Goal: Complete application form

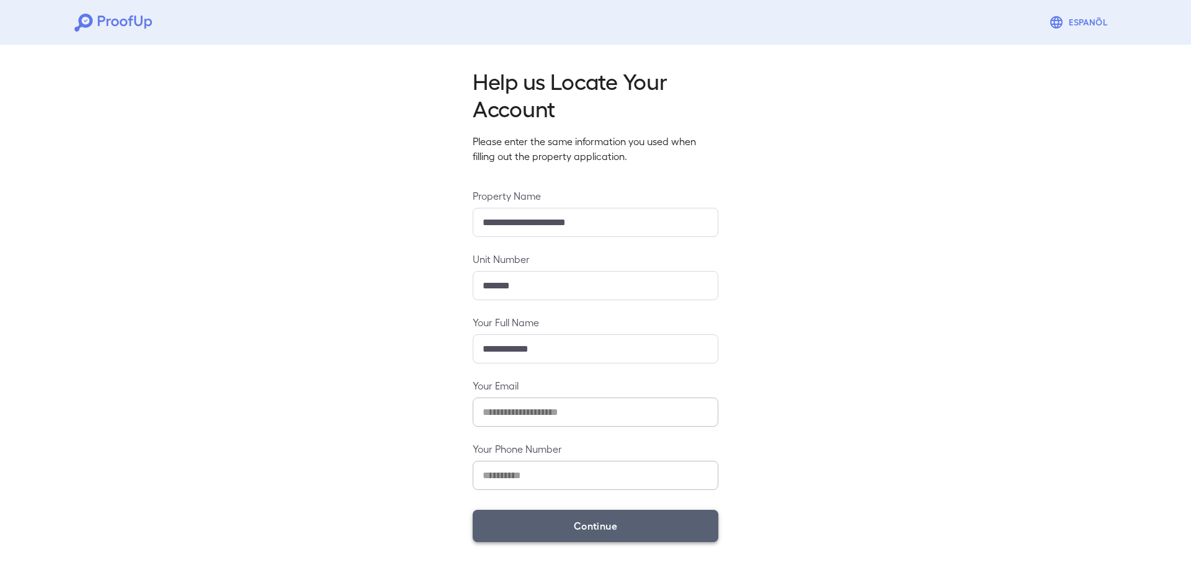
click at [572, 530] on button "Continue" at bounding box center [596, 526] width 246 height 32
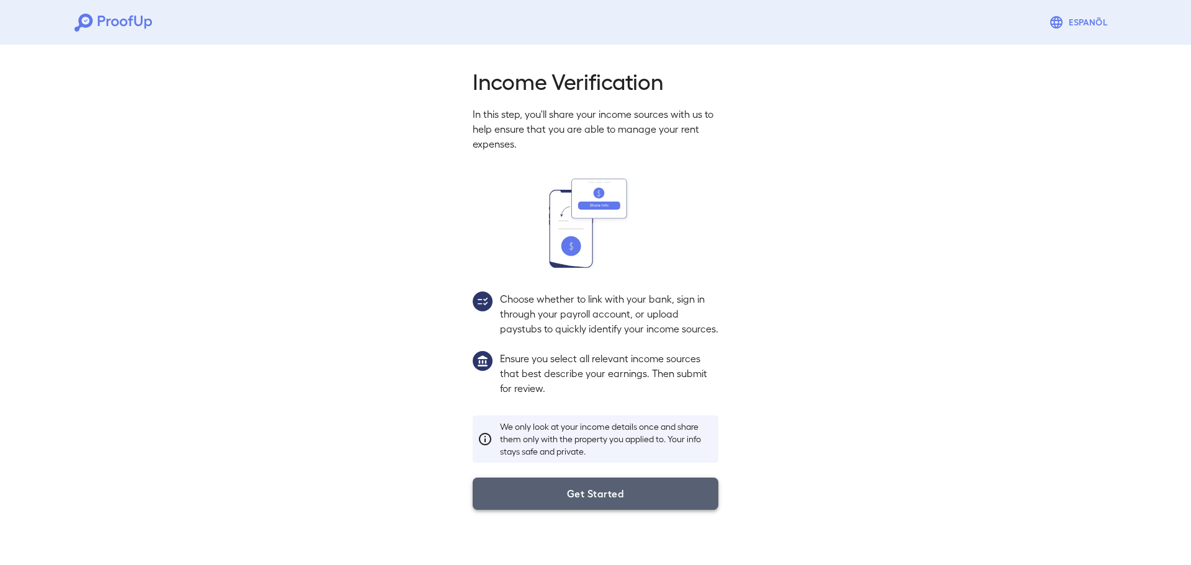
click at [598, 504] on button "Get Started" at bounding box center [596, 493] width 246 height 32
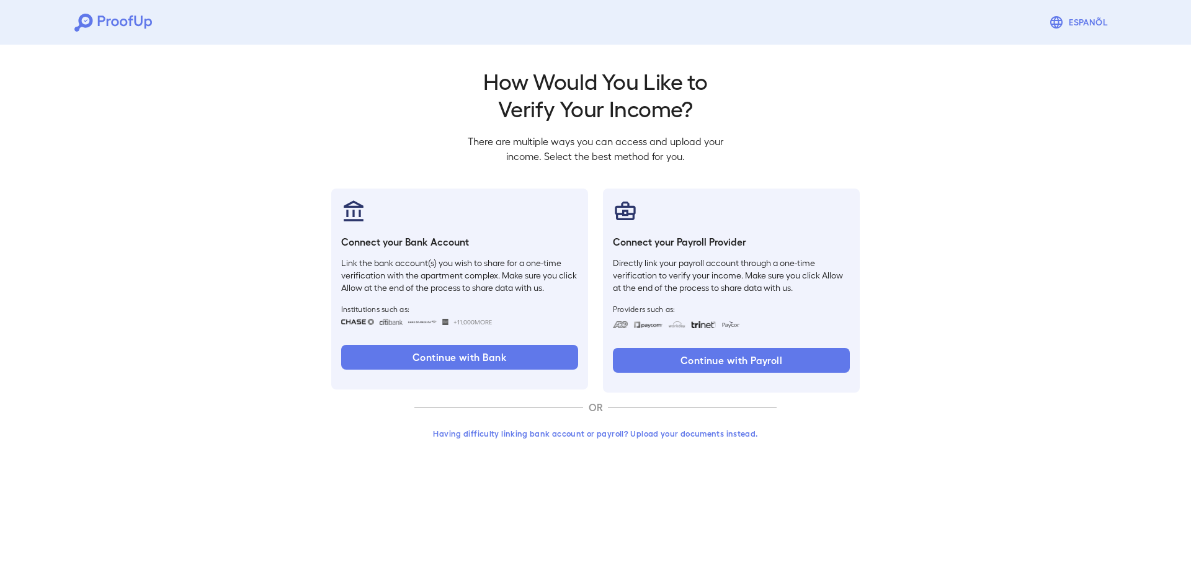
click at [567, 439] on button "Having difficulty linking bank account or payroll? Upload your documents instea…" at bounding box center [595, 433] width 362 height 22
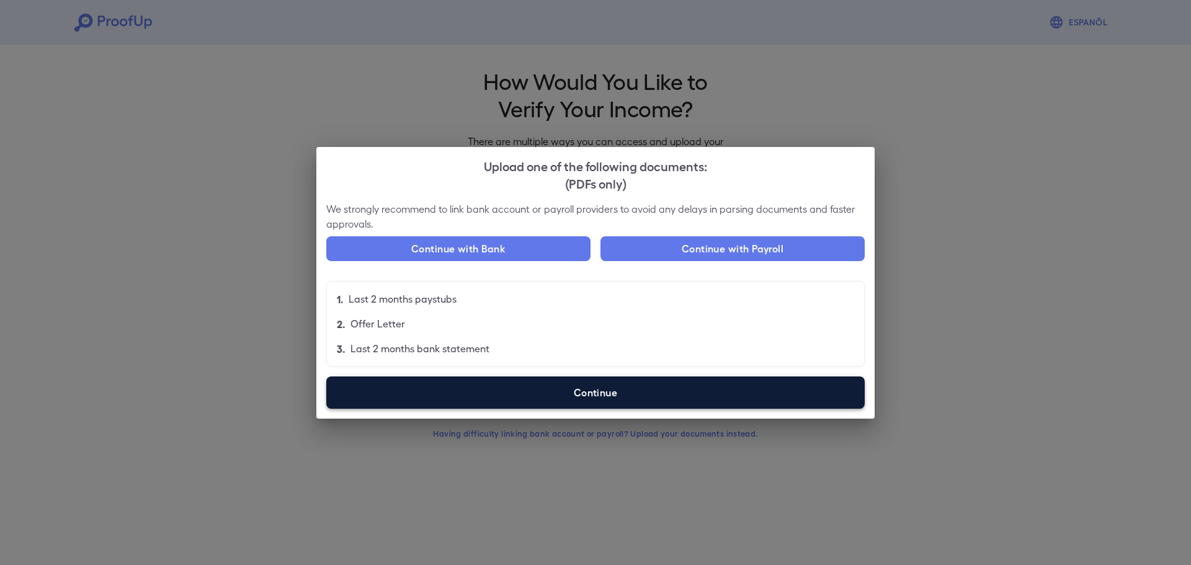
click at [574, 399] on label "Continue" at bounding box center [595, 392] width 538 height 32
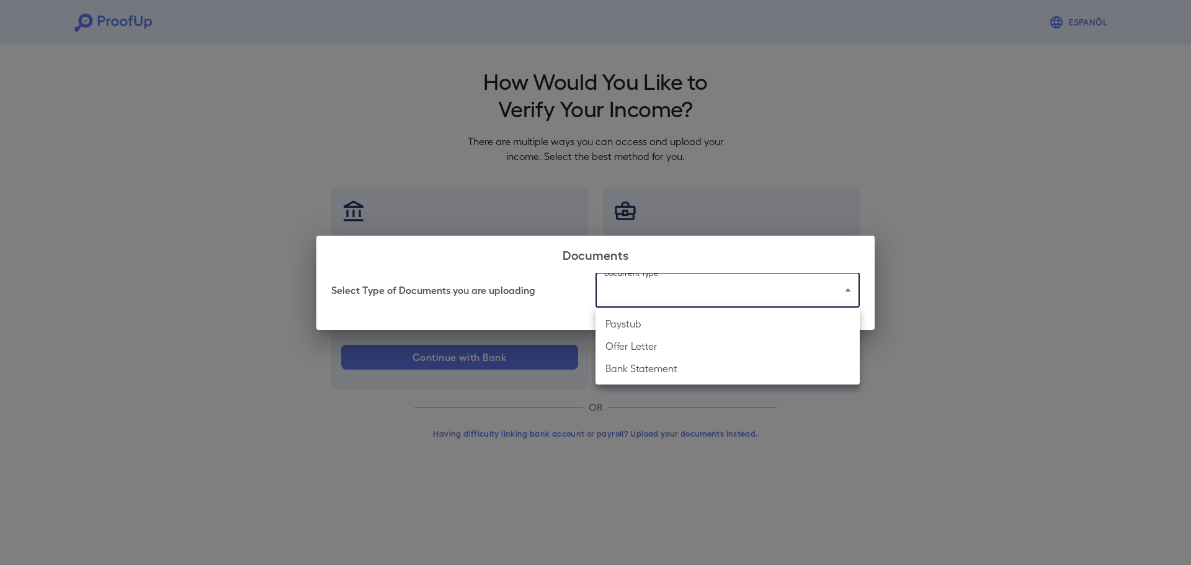
click at [731, 305] on body "Espanõl Go back How Would You Like to Verify Your Income? There are multiple wa…" at bounding box center [595, 237] width 1191 height 474
click at [675, 347] on li "Offer Letter" at bounding box center [727, 346] width 264 height 22
type input "**********"
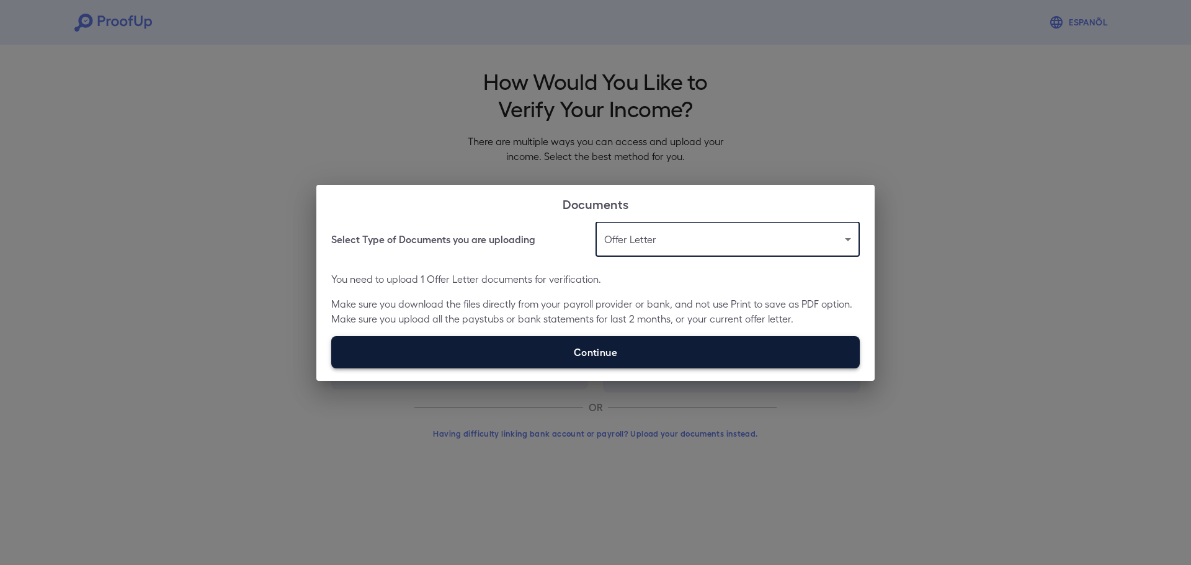
click at [609, 345] on label "Continue" at bounding box center [595, 352] width 528 height 32
click at [332, 368] on input "Continue" at bounding box center [331, 368] width 1 height 1
type input "**********"
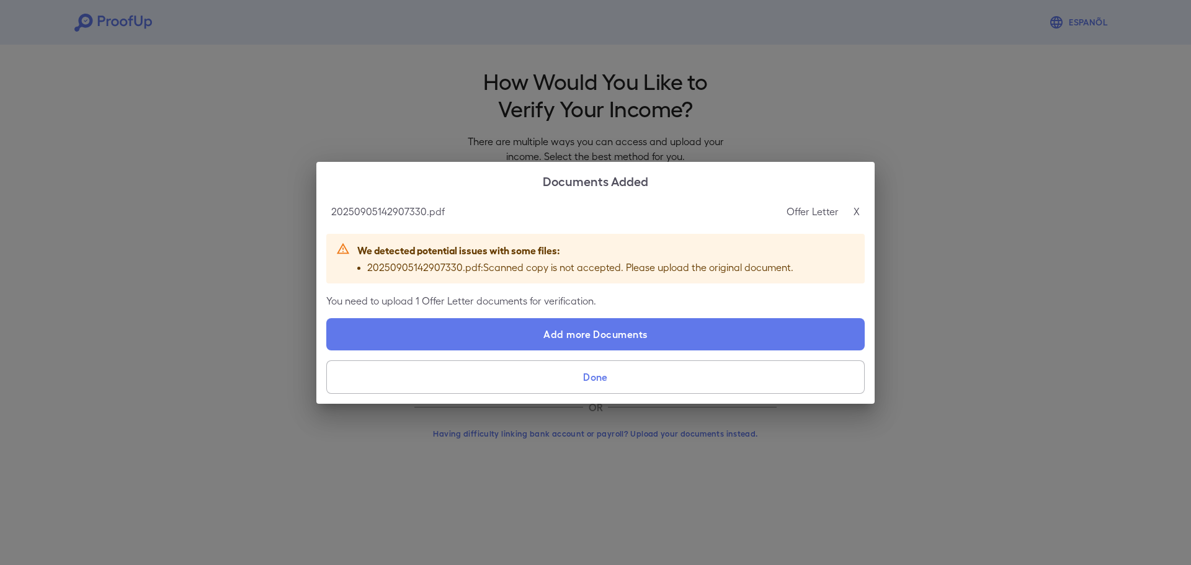
click at [566, 375] on button "Done" at bounding box center [595, 376] width 538 height 33
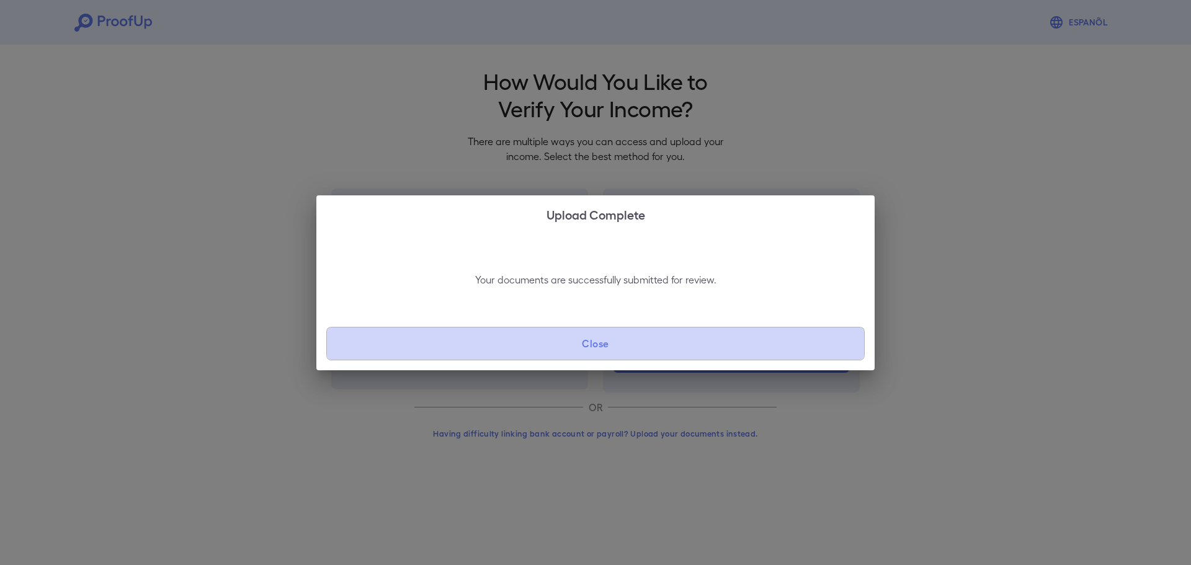
click at [604, 340] on button "Close" at bounding box center [595, 343] width 538 height 33
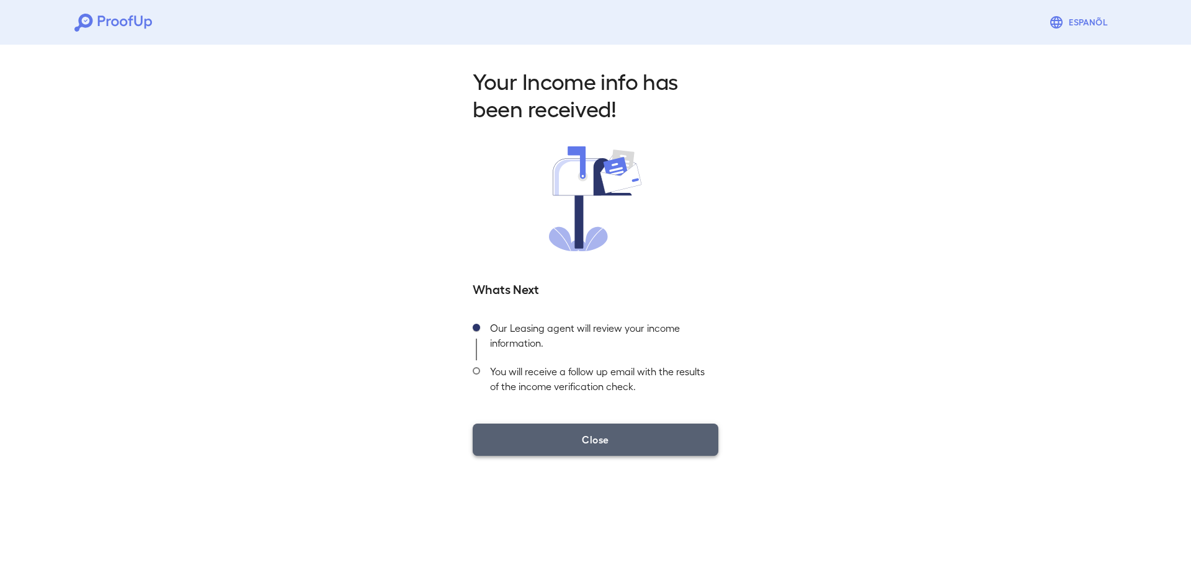
drag, startPoint x: 613, startPoint y: 437, endPoint x: 819, endPoint y: 402, distance: 209.5
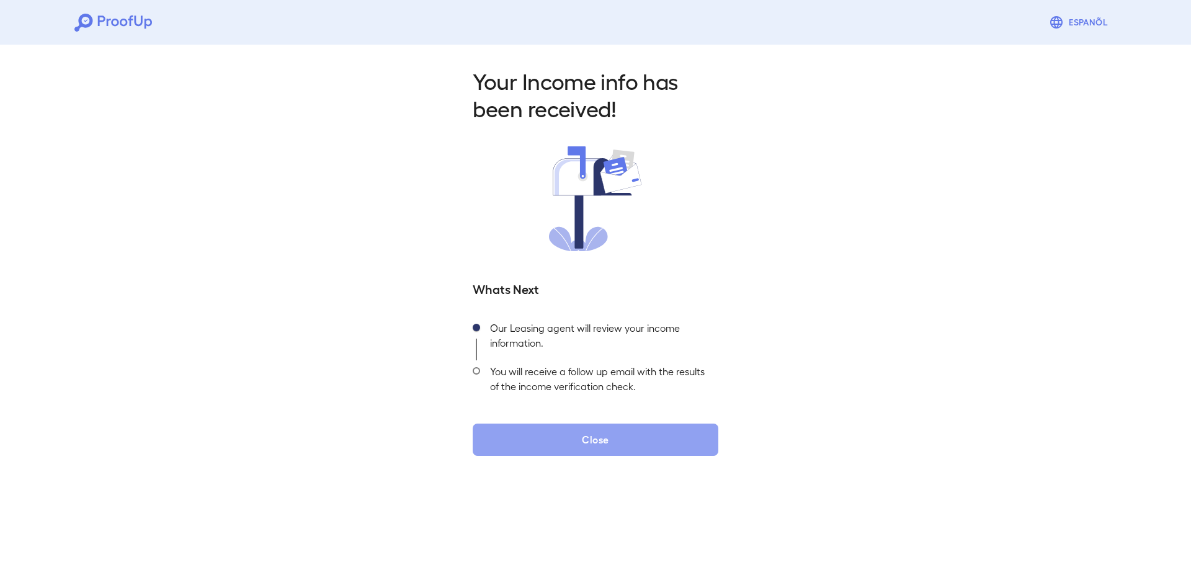
click at [613, 440] on button "Close" at bounding box center [596, 440] width 246 height 32
